Goal: Information Seeking & Learning: Learn about a topic

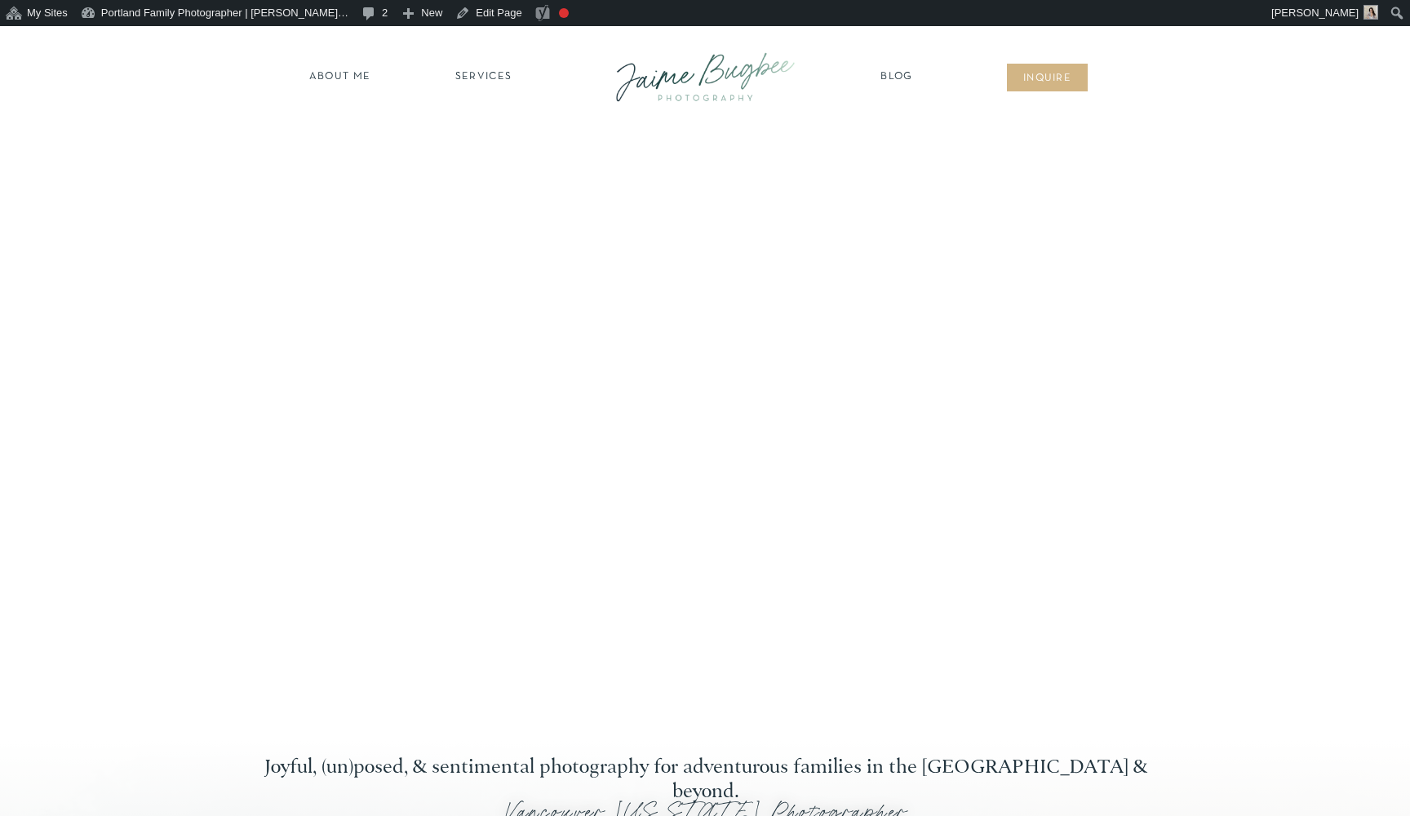
click at [461, 72] on nav "SERVICES" at bounding box center [483, 77] width 92 height 16
click at [477, 189] on nav "BUSINESSES" at bounding box center [483, 191] width 125 height 16
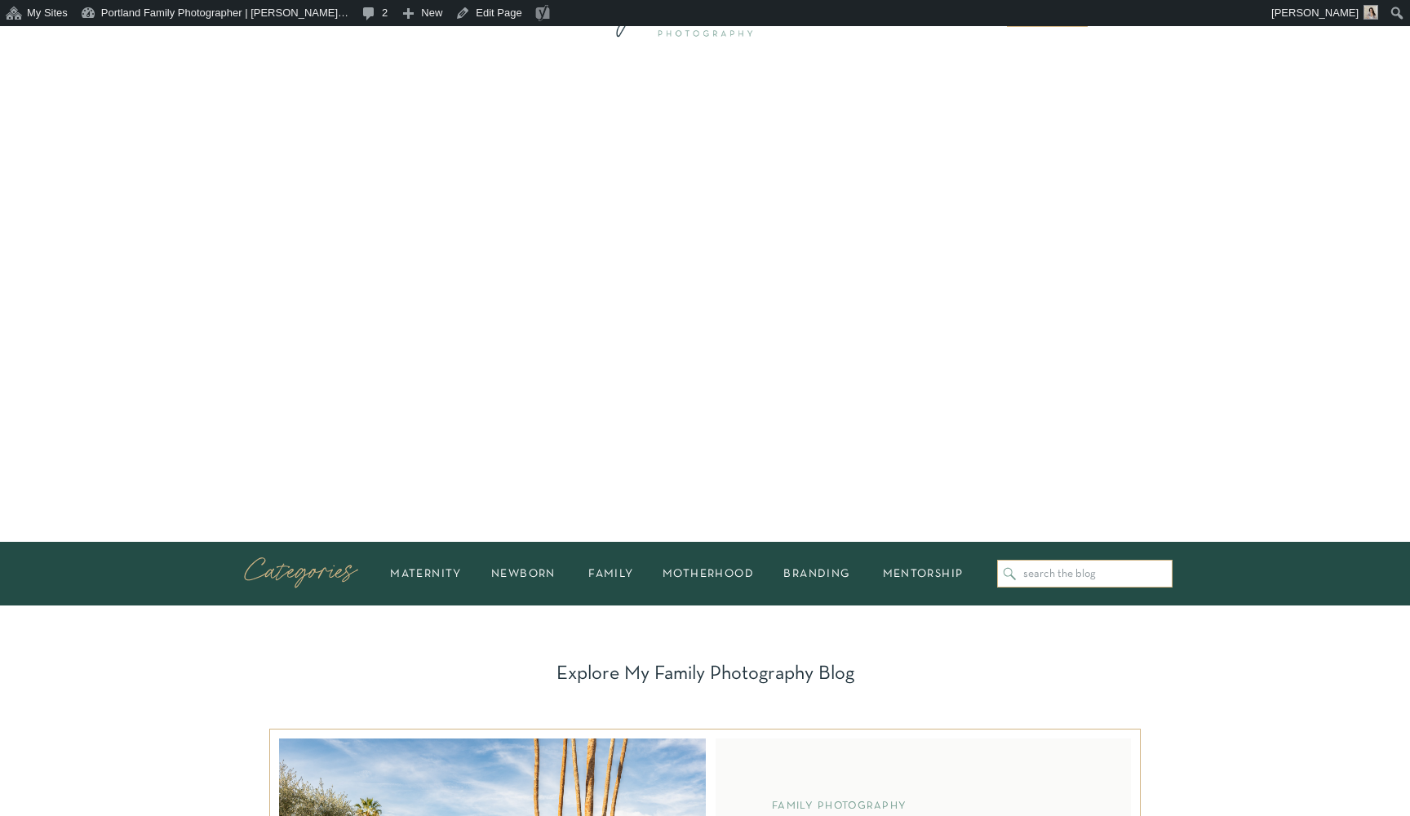
scroll to position [66, 0]
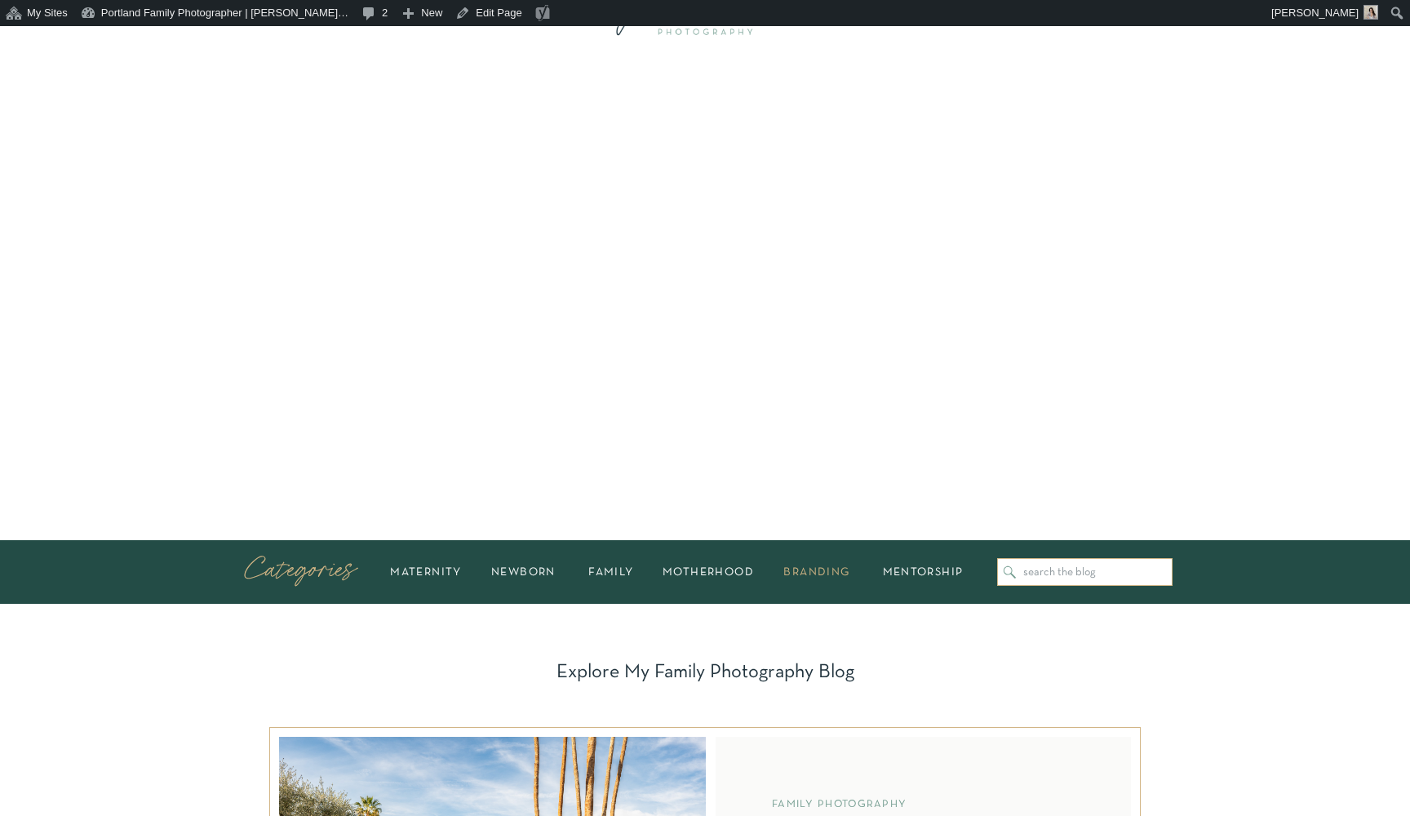
click at [805, 574] on h2 "branding" at bounding box center [817, 572] width 90 height 10
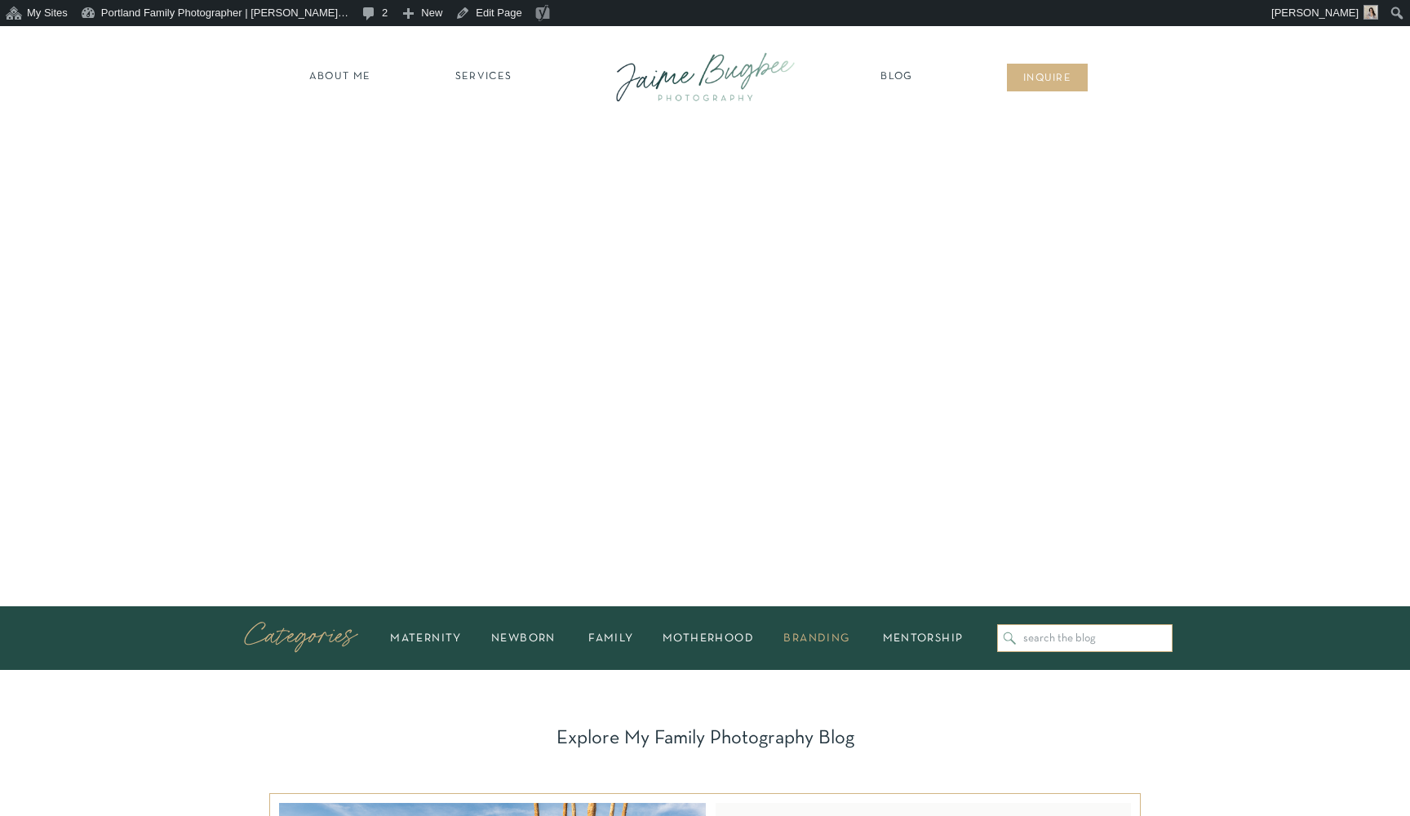
click at [831, 639] on h2 "branding" at bounding box center [817, 638] width 90 height 10
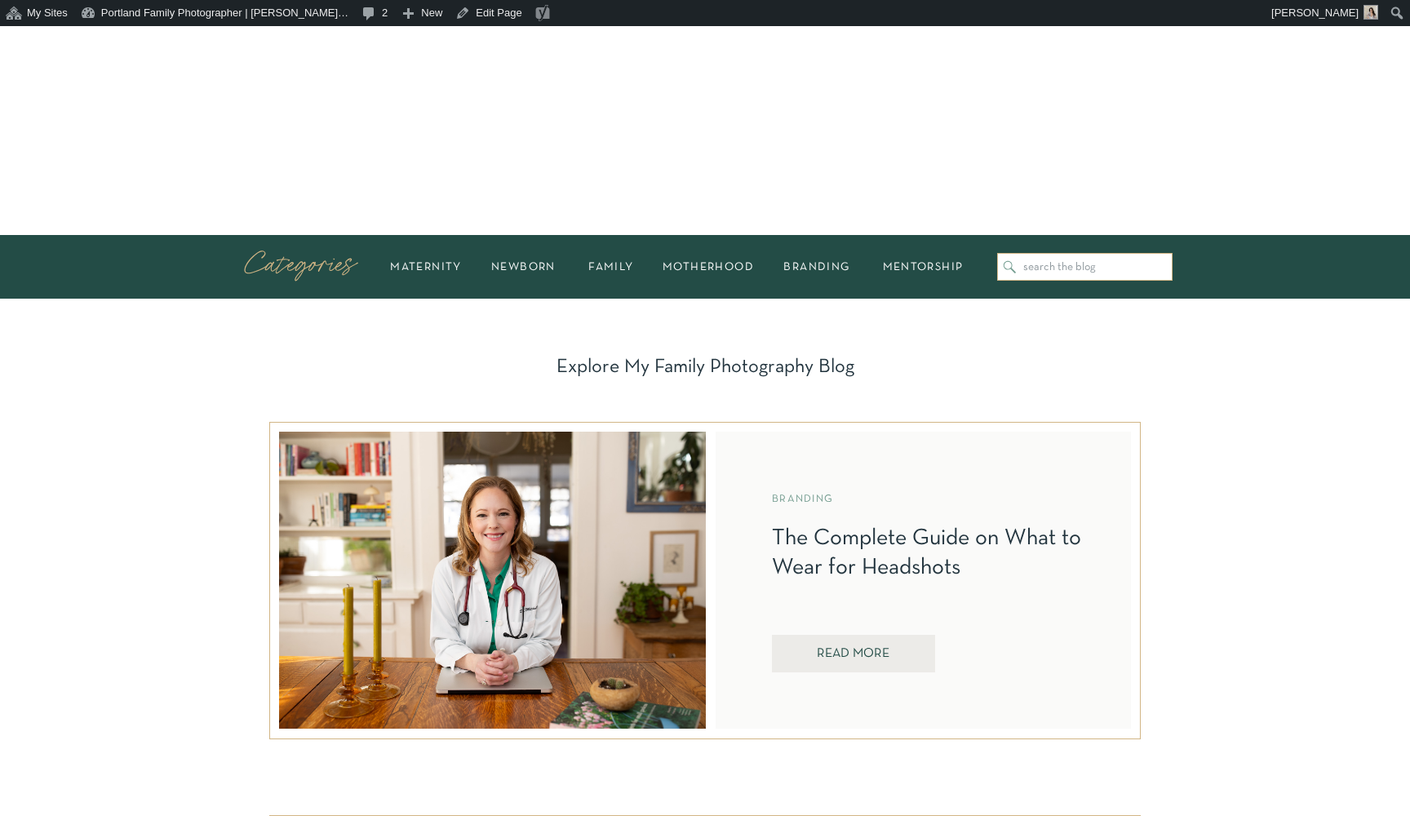
scroll to position [461, 0]
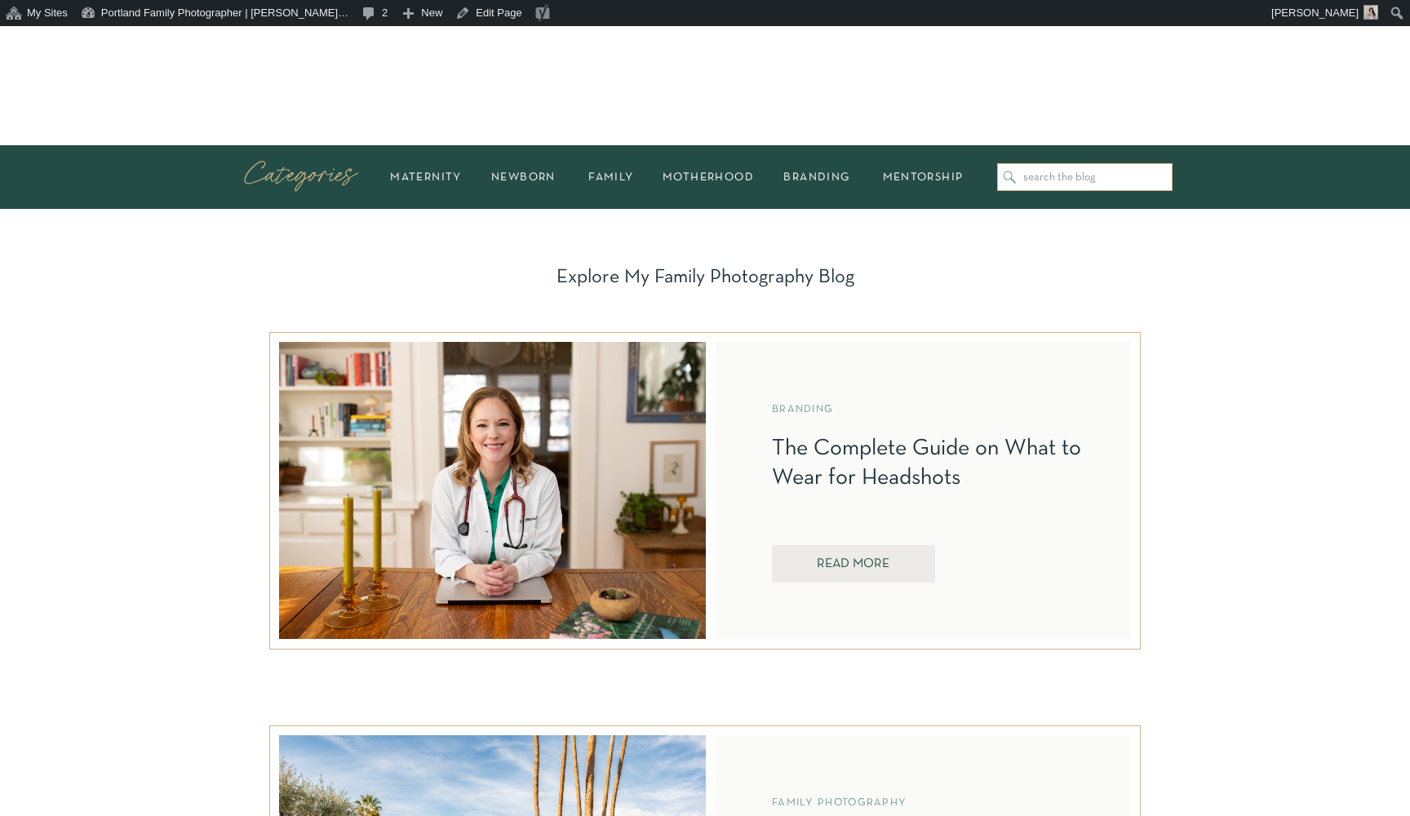
click at [830, 564] on nav "REad More" at bounding box center [853, 565] width 117 height 16
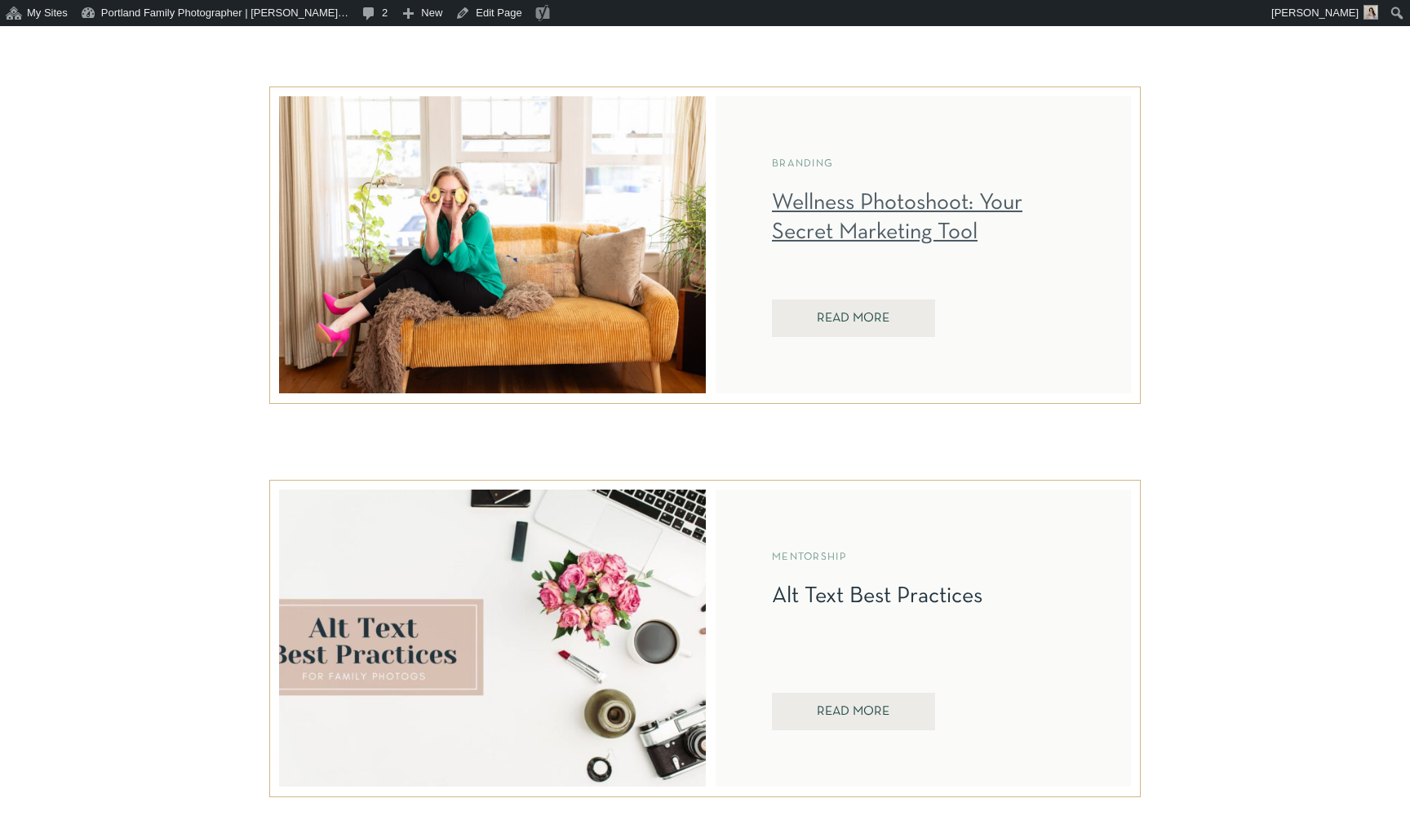
scroll to position [2281, 0]
click at [810, 703] on div at bounding box center [853, 711] width 163 height 38
click at [828, 713] on nav "REad More" at bounding box center [853, 712] width 117 height 16
